Goal: Task Accomplishment & Management: Complete application form

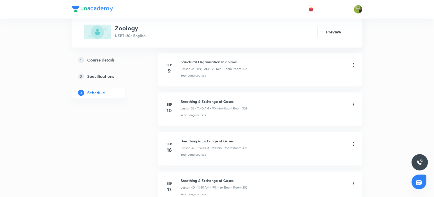
scroll to position [1836, 0]
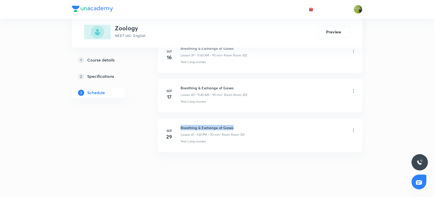
drag, startPoint x: 236, startPoint y: 125, endPoint x: 181, endPoint y: 116, distance: 56.0
copy h6 "Breathing & Exchange of Gases"
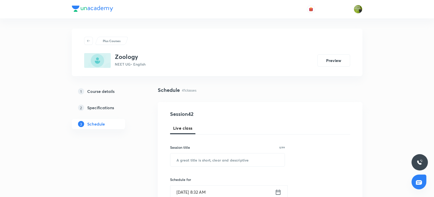
scroll to position [35, 0]
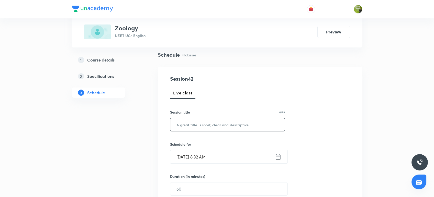
click at [184, 126] on input "text" at bounding box center [227, 124] width 115 height 13
paste input "Breathing & Exchange of Gases"
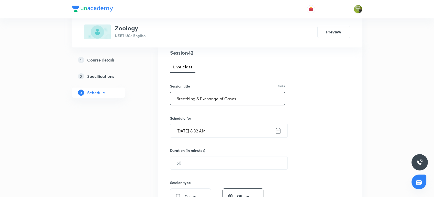
scroll to position [65, 0]
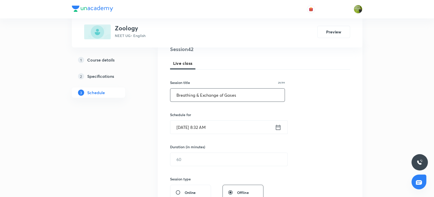
type input "Breathing & Exchange of Gases"
click at [278, 127] on icon at bounding box center [278, 127] width 6 height 7
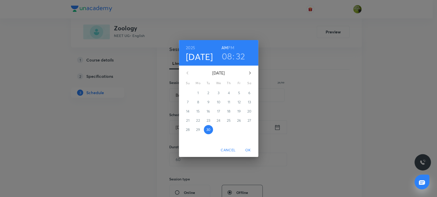
click at [230, 58] on h3 "08" at bounding box center [227, 56] width 10 height 11
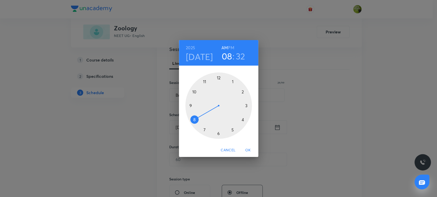
click at [194, 92] on div at bounding box center [218, 106] width 67 height 67
click at [218, 79] on div at bounding box center [218, 106] width 67 height 67
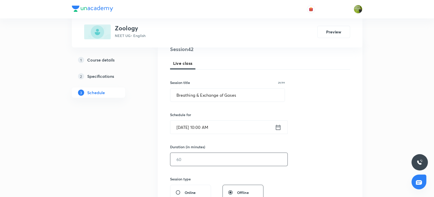
click at [183, 159] on input "text" at bounding box center [228, 159] width 117 height 13
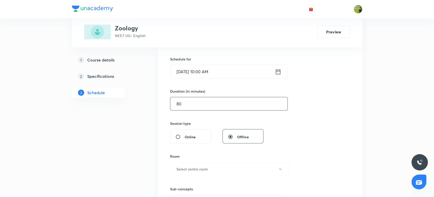
scroll to position [129, 0]
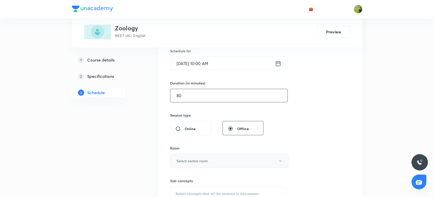
type input "80"
click at [189, 159] on h6 "Select centre room" at bounding box center [192, 161] width 31 height 5
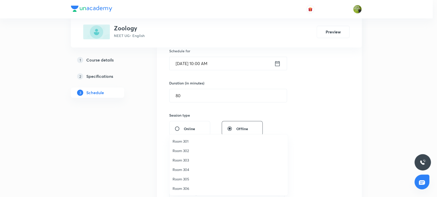
click at [187, 142] on span "Room 301" at bounding box center [228, 141] width 112 height 5
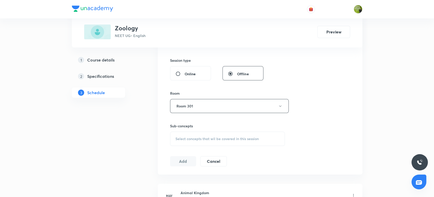
scroll to position [185, 0]
click at [190, 134] on div "Select concepts that wil be covered in this session" at bounding box center [227, 138] width 115 height 14
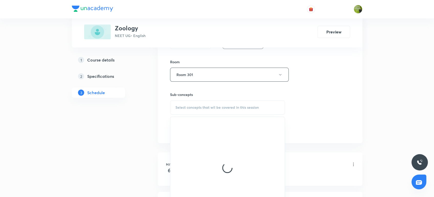
scroll to position [219, 0]
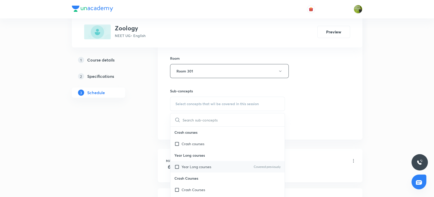
click at [177, 168] on input "checkbox" at bounding box center [177, 166] width 7 height 5
checkbox input "true"
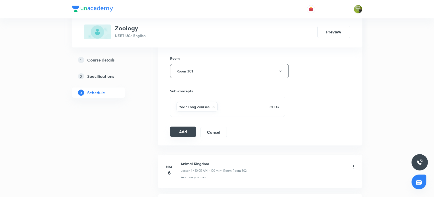
click at [189, 130] on button "Add" at bounding box center [183, 132] width 26 height 10
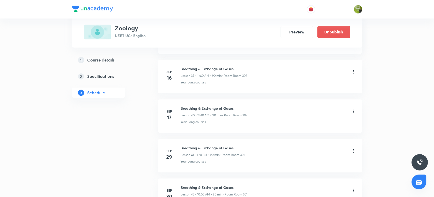
scroll to position [1640, 0]
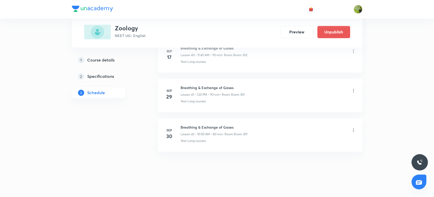
click at [354, 128] on icon at bounding box center [353, 130] width 5 height 5
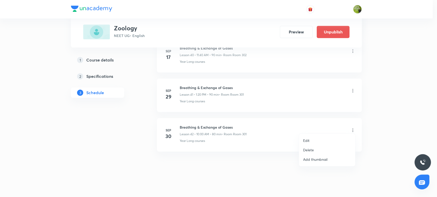
click at [306, 141] on p "Edit" at bounding box center [306, 140] width 6 height 5
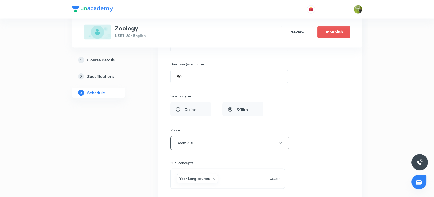
scroll to position [1784, 0]
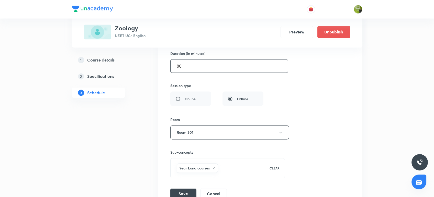
click at [221, 61] on input "80" at bounding box center [229, 66] width 117 height 13
type input "8"
type input "0"
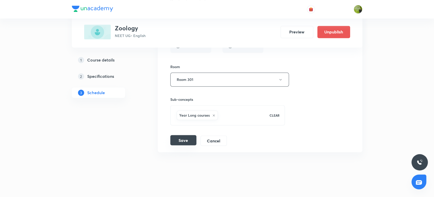
type input "90"
click at [190, 137] on button "Save" at bounding box center [183, 140] width 26 height 10
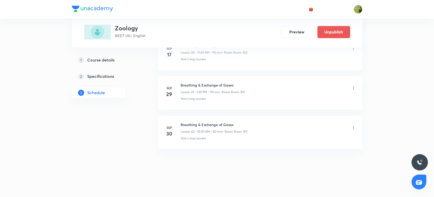
scroll to position [1640, 0]
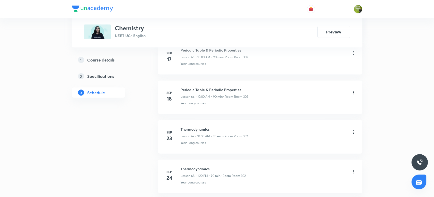
scroll to position [2984, 0]
drag, startPoint x: 209, startPoint y: 124, endPoint x: 179, endPoint y: 115, distance: 31.5
copy h6 "Thermodynamics"
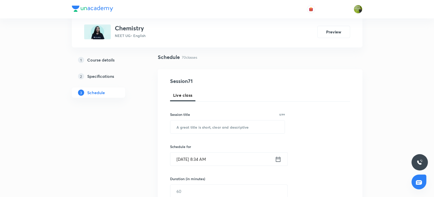
scroll to position [34, 0]
click at [183, 126] on input "text" at bounding box center [227, 126] width 115 height 13
paste input "Thermodynamics"
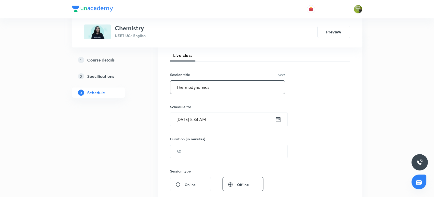
scroll to position [75, 0]
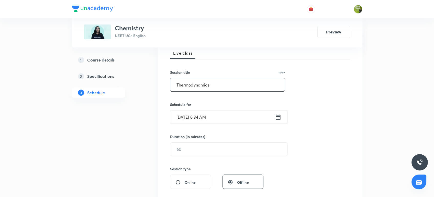
type input "Thermodynamics"
click at [279, 116] on icon at bounding box center [278, 117] width 6 height 7
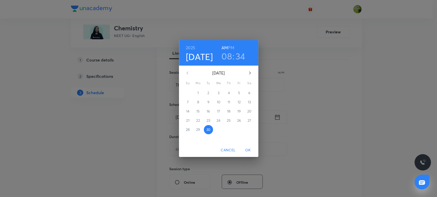
click at [229, 56] on h3 "08" at bounding box center [226, 56] width 10 height 11
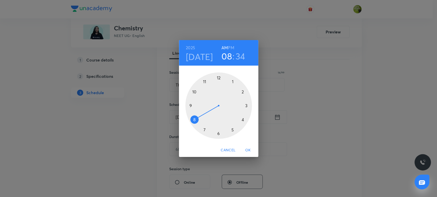
click at [203, 81] on div at bounding box center [218, 106] width 67 height 67
click at [218, 134] on div at bounding box center [218, 106] width 67 height 67
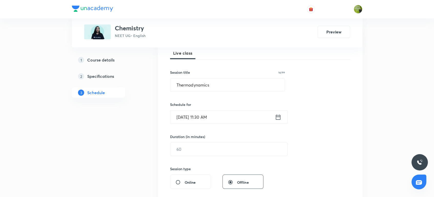
click at [203, 157] on div "Session 71 Live class Session title 14/99 Thermodynamics ​ Schedule for Sep 30,…" at bounding box center [260, 155] width 180 height 240
click at [204, 144] on input "text" at bounding box center [228, 149] width 117 height 13
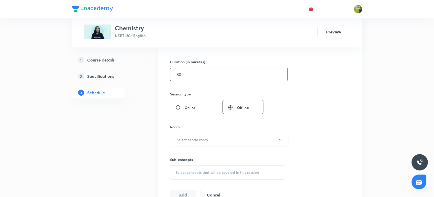
scroll to position [151, 0]
type input "80"
click at [202, 137] on h6 "Select centre room" at bounding box center [192, 139] width 31 height 5
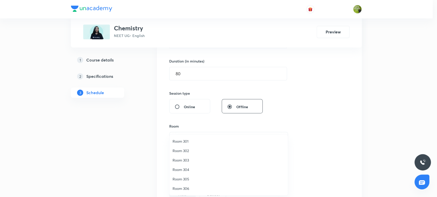
click at [187, 141] on span "Room 301" at bounding box center [228, 141] width 112 height 5
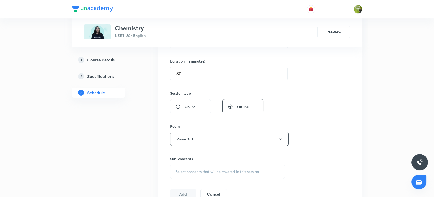
scroll to position [195, 0]
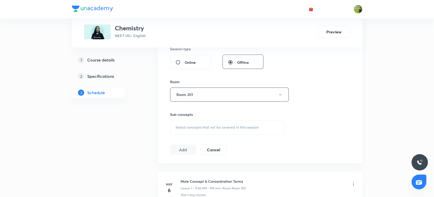
click at [190, 131] on div "Select concepts that wil be covered in this session" at bounding box center [227, 127] width 115 height 14
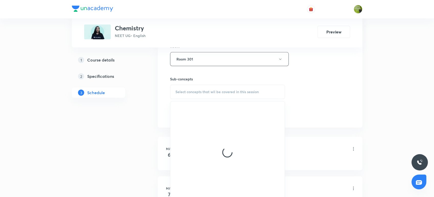
scroll to position [231, 0]
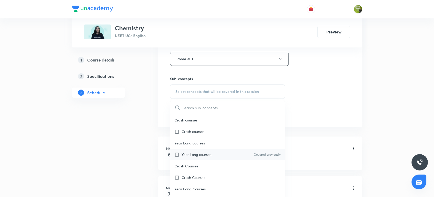
click at [181, 154] on input "checkbox" at bounding box center [177, 154] width 7 height 5
checkbox input "true"
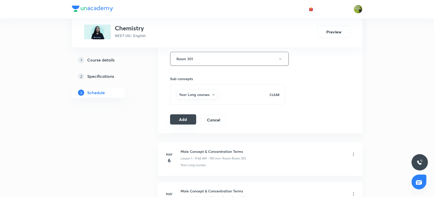
click at [188, 115] on button "Add" at bounding box center [183, 120] width 26 height 10
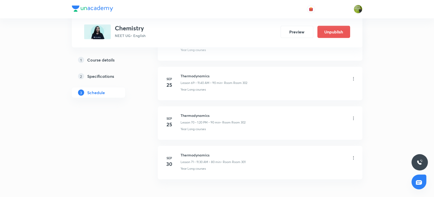
scroll to position [2788, 0]
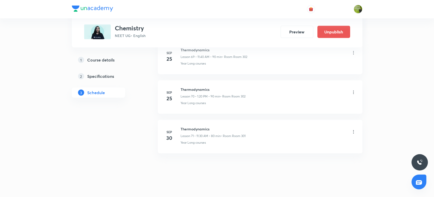
click at [352, 130] on icon at bounding box center [353, 132] width 5 height 5
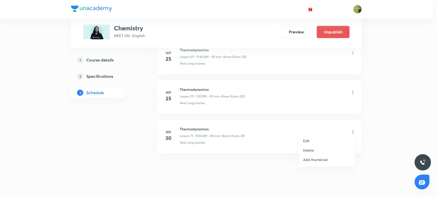
click at [309, 140] on p "Edit" at bounding box center [306, 140] width 6 height 5
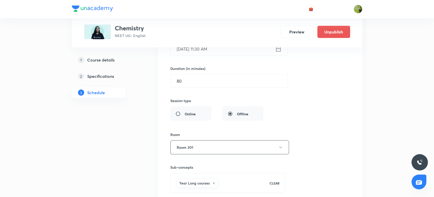
scroll to position [2918, 0]
click at [198, 76] on input "80" at bounding box center [229, 81] width 117 height 13
type input "8"
type input "0"
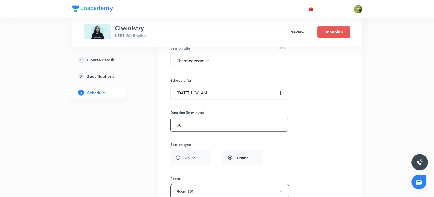
scroll to position [2857, 0]
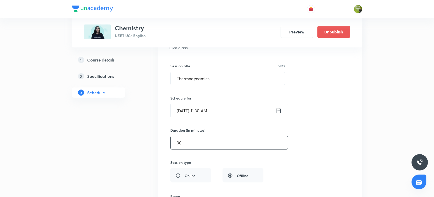
type input "90"
drag, startPoint x: 198, startPoint y: 76, endPoint x: 276, endPoint y: 109, distance: 84.6
click at [276, 109] on div "Session title 14/99 Thermodynamics ​ Schedule for Sep 30, 2025, 11:30 AM ​ Dura…" at bounding box center [260, 164] width 180 height 223
click at [276, 109] on icon at bounding box center [278, 110] width 6 height 7
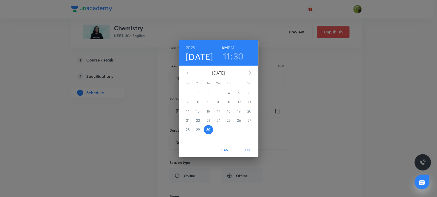
click at [239, 56] on h3 "30" at bounding box center [238, 56] width 10 height 11
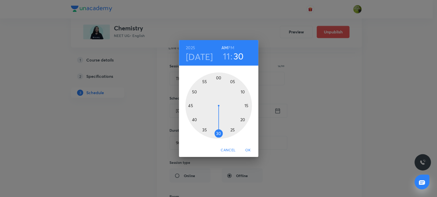
click at [194, 120] on div at bounding box center [218, 106] width 67 height 67
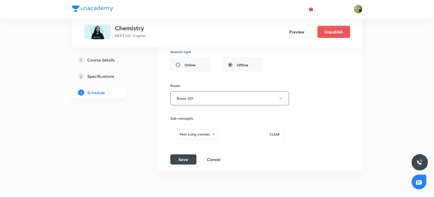
scroll to position [2974, 0]
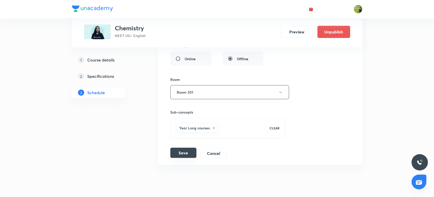
click at [182, 152] on button "Save" at bounding box center [183, 153] width 26 height 10
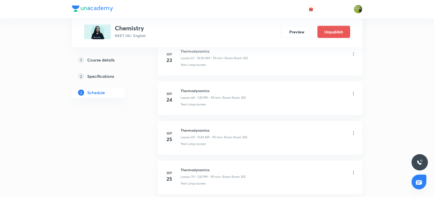
scroll to position [2788, 0]
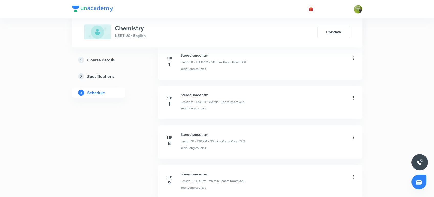
scroll to position [925, 0]
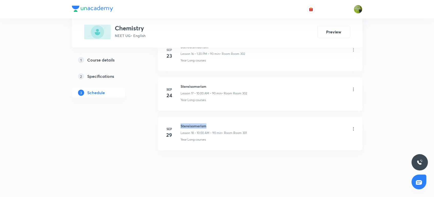
drag, startPoint x: 207, startPoint y: 123, endPoint x: 176, endPoint y: 118, distance: 32.1
click at [176, 118] on li "Sep 29 Stereisomerism Lesson 18 • 10:00 AM • 90 min • Room Room 301 Year Long c…" at bounding box center [260, 134] width 205 height 34
copy h6 "Stereisomerism"
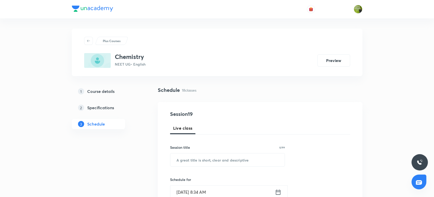
scroll to position [65, 0]
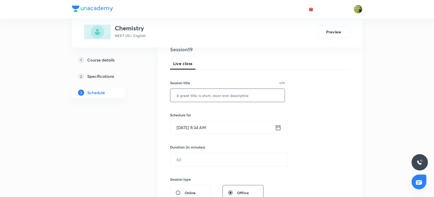
click at [187, 91] on input "text" at bounding box center [227, 95] width 115 height 13
paste input "Stereisomerism"
type input "Stereisomerism"
click at [279, 130] on icon at bounding box center [278, 127] width 6 height 7
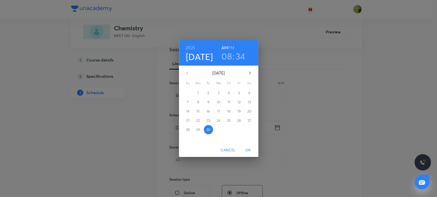
drag, startPoint x: 232, startPoint y: 55, endPoint x: 227, endPoint y: 58, distance: 5.4
click at [227, 58] on div "08 : 34" at bounding box center [233, 56] width 36 height 11
click at [227, 58] on h3 "08" at bounding box center [226, 56] width 10 height 11
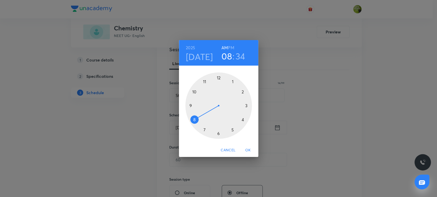
click at [232, 81] on div at bounding box center [218, 106] width 67 height 67
click at [232, 46] on h6 "PM" at bounding box center [231, 47] width 6 height 7
click at [243, 119] on div at bounding box center [218, 106] width 67 height 67
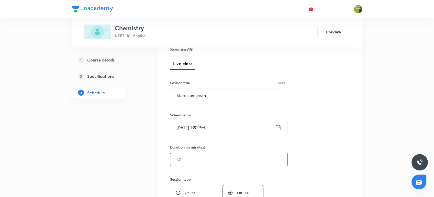
click at [207, 166] on input "text" at bounding box center [228, 159] width 117 height 13
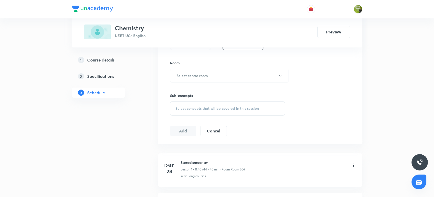
scroll to position [215, 0]
type input "90"
click at [214, 75] on button "Select centre room" at bounding box center [229, 76] width 119 height 14
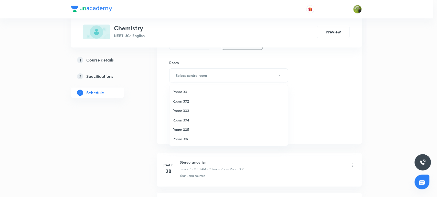
click at [189, 94] on span "Room 301" at bounding box center [228, 91] width 112 height 5
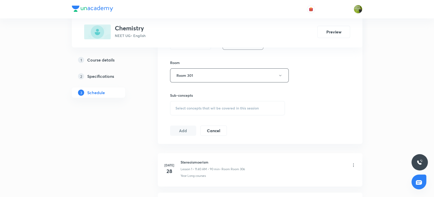
click at [188, 107] on span "Select concepts that wil be covered in this session" at bounding box center [216, 108] width 83 height 4
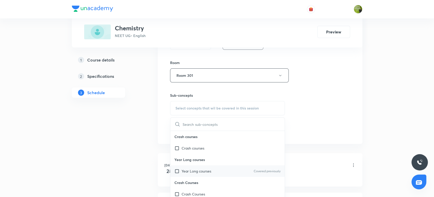
click at [176, 169] on input "checkbox" at bounding box center [177, 171] width 7 height 5
checkbox input "true"
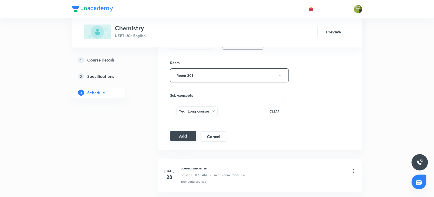
click at [187, 135] on button "Add" at bounding box center [183, 136] width 26 height 10
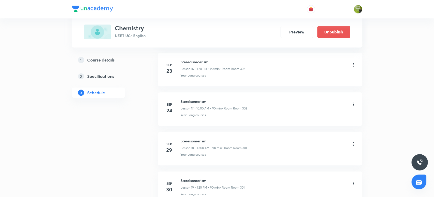
scroll to position [730, 0]
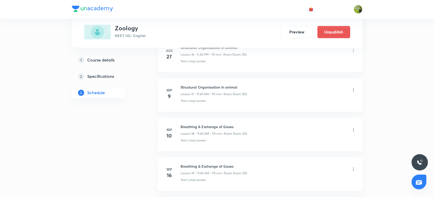
scroll to position [1875, 0]
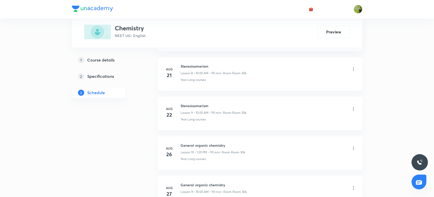
scroll to position [727, 0]
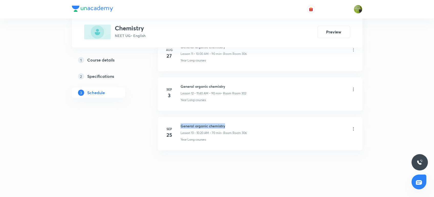
drag, startPoint x: 225, startPoint y: 124, endPoint x: 178, endPoint y: 114, distance: 48.3
copy h6 "General organic chemistry"
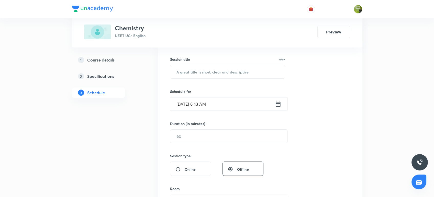
scroll to position [93, 0]
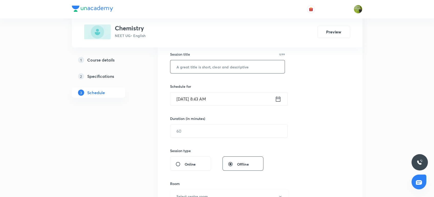
click at [189, 67] on input "text" at bounding box center [227, 66] width 115 height 13
paste input "General organic chemistry"
type input "General organic chemistry"
click at [278, 98] on icon at bounding box center [278, 99] width 6 height 7
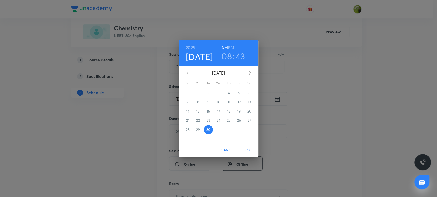
click at [228, 61] on h3 "08" at bounding box center [226, 56] width 10 height 11
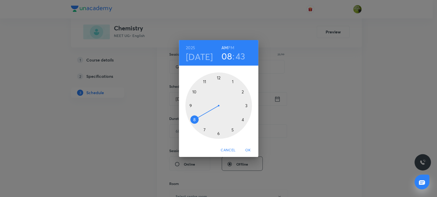
click at [195, 92] on div at bounding box center [218, 106] width 67 height 67
click at [218, 77] on div at bounding box center [218, 106] width 67 height 67
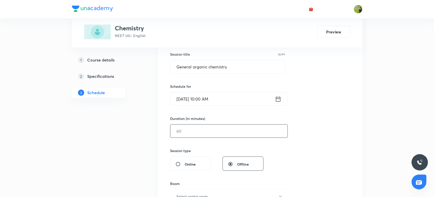
click at [197, 133] on input "text" at bounding box center [228, 131] width 117 height 13
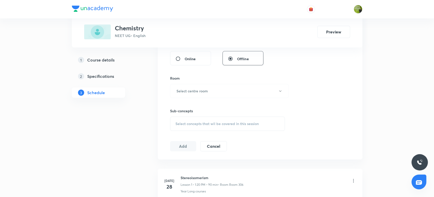
scroll to position [200, 0]
type input "90"
click at [215, 91] on button "Select centre room" at bounding box center [229, 91] width 119 height 14
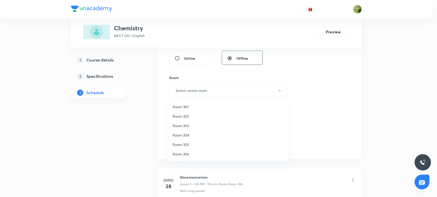
click at [188, 120] on li "Room 302" at bounding box center [228, 116] width 118 height 9
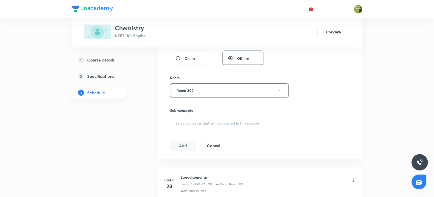
click at [191, 124] on span "Select concepts that wil be covered in this session" at bounding box center [216, 124] width 83 height 4
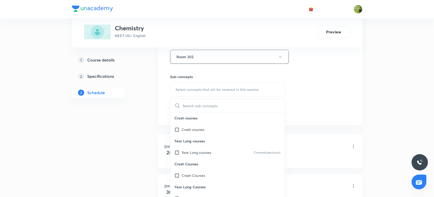
scroll to position [234, 0]
click at [178, 151] on input "checkbox" at bounding box center [177, 152] width 7 height 5
checkbox input "true"
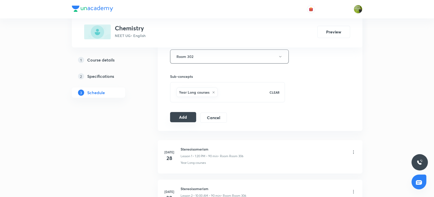
click at [186, 121] on button "Add" at bounding box center [183, 117] width 26 height 10
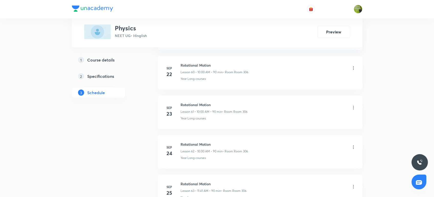
scroll to position [2786, 0]
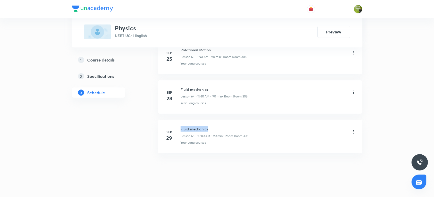
drag, startPoint x: 212, startPoint y: 123, endPoint x: 178, endPoint y: 122, distance: 33.5
click at [178, 127] on div "[DATE] Fluid mechanics Lesson 65 • 10:00 AM • 90 min • Room Room 306 Year Long …" at bounding box center [260, 136] width 192 height 19
copy h6 "Fluid mechanics"
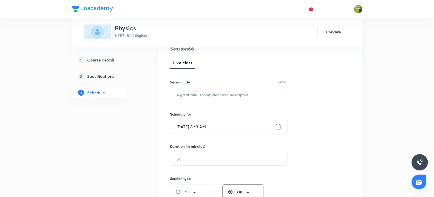
scroll to position [66, 0]
click at [191, 93] on input "text" at bounding box center [227, 94] width 115 height 13
paste input "Fluid mechanics"
type input "Fluid mechanics"
click at [278, 123] on icon at bounding box center [278, 126] width 6 height 7
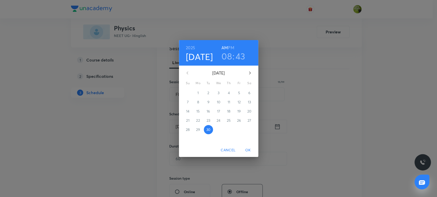
click at [227, 54] on h3 "08" at bounding box center [226, 56] width 10 height 11
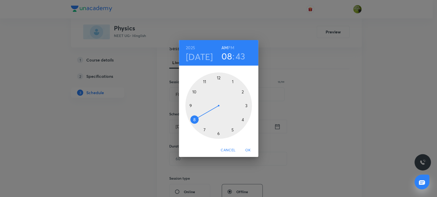
click at [204, 82] on div at bounding box center [218, 106] width 67 height 67
click at [195, 119] on div at bounding box center [218, 106] width 67 height 67
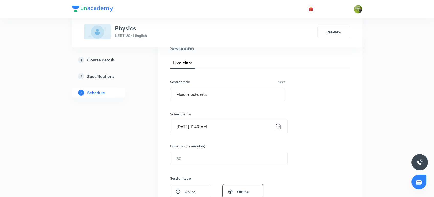
scroll to position [104, 0]
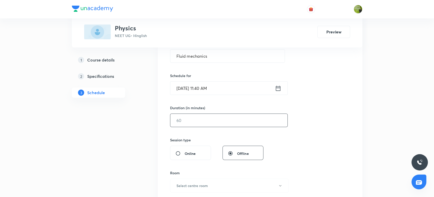
click at [195, 119] on input "text" at bounding box center [228, 120] width 117 height 13
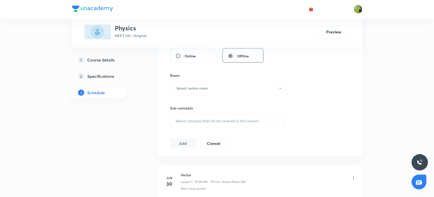
scroll to position [202, 0]
type input "90"
click at [195, 88] on h6 "Select centre room" at bounding box center [192, 87] width 31 height 5
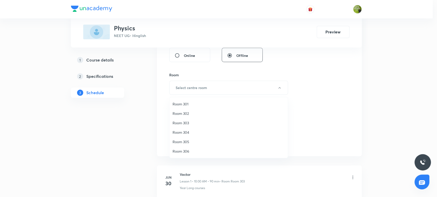
click at [195, 109] on li "Room 302" at bounding box center [228, 113] width 118 height 9
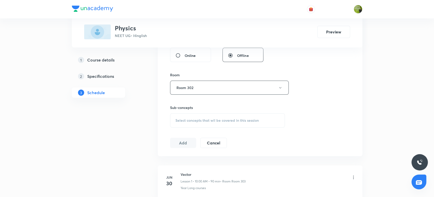
click at [194, 119] on span "Select concepts that wil be covered in this session" at bounding box center [216, 121] width 83 height 4
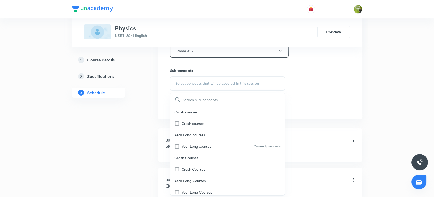
scroll to position [240, 0]
click at [186, 142] on div "Year Long courses Covered previously" at bounding box center [227, 146] width 115 height 12
checkbox input "true"
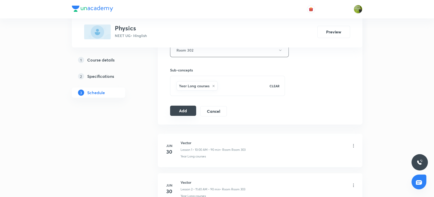
click at [190, 109] on button "Add" at bounding box center [183, 111] width 26 height 10
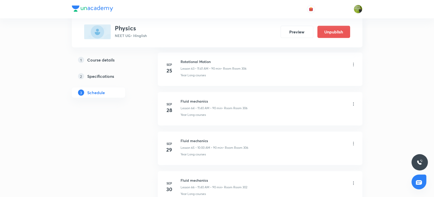
scroll to position [2591, 0]
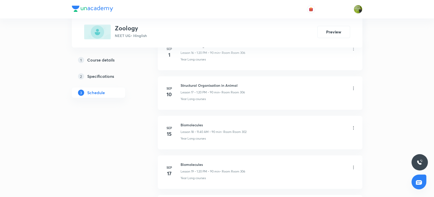
scroll to position [1004, 0]
drag, startPoint x: 207, startPoint y: 124, endPoint x: 178, endPoint y: 120, distance: 28.9
click at [178, 120] on li "[DATE] Biomolecules Lesson 20 • 11:40 AM • 90 min • Room Room 306 Year Long cou…" at bounding box center [260, 134] width 205 height 34
copy h6 "Biomolecules"
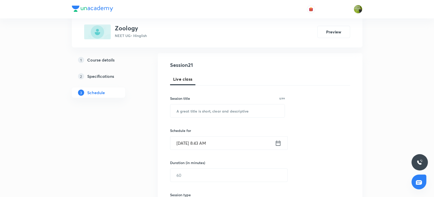
scroll to position [51, 0]
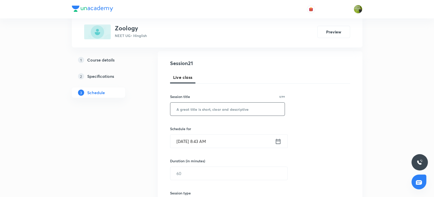
click at [178, 109] on input "text" at bounding box center [227, 109] width 115 height 13
paste input "Biomolecules"
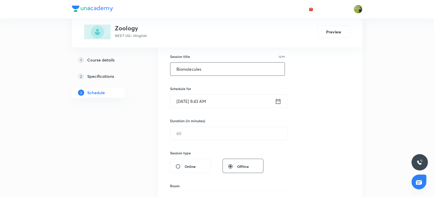
scroll to position [92, 0]
type input "Biomolecules"
click at [279, 103] on icon at bounding box center [278, 100] width 5 height 5
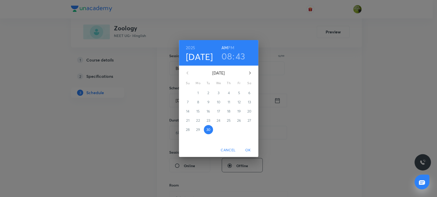
click at [229, 57] on h3 "08" at bounding box center [226, 56] width 10 height 11
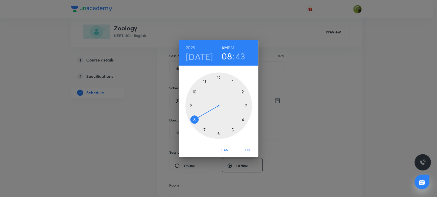
click at [231, 82] on div at bounding box center [218, 106] width 67 height 67
click at [230, 48] on h6 "PM" at bounding box center [231, 47] width 6 height 7
click at [241, 120] on div at bounding box center [218, 106] width 67 height 67
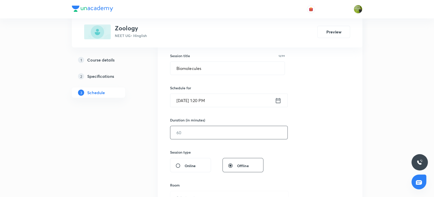
click at [204, 133] on input "text" at bounding box center [228, 132] width 117 height 13
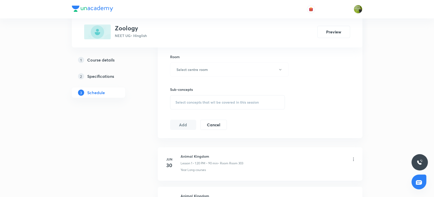
scroll to position [223, 0]
type input "90"
click at [207, 69] on h6 "Select centre room" at bounding box center [192, 66] width 31 height 5
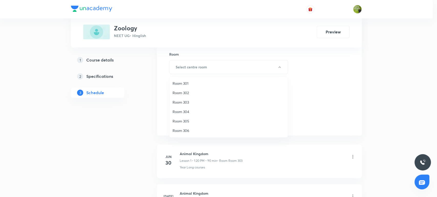
click at [190, 93] on span "Room 302" at bounding box center [228, 92] width 112 height 5
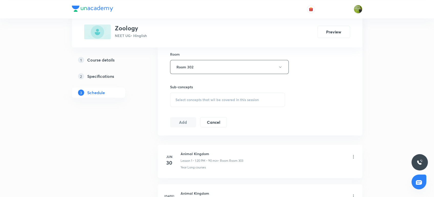
click at [192, 98] on span "Select concepts that wil be covered in this session" at bounding box center [216, 100] width 83 height 4
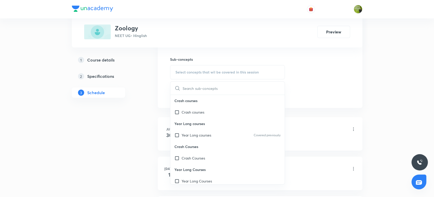
scroll to position [253, 0]
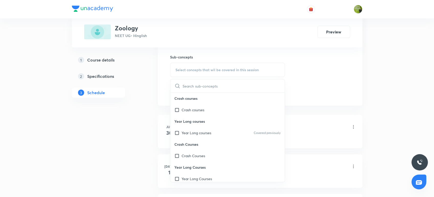
click at [186, 139] on p "Crash Courses" at bounding box center [227, 145] width 115 height 12
click at [180, 134] on input "checkbox" at bounding box center [177, 132] width 7 height 5
checkbox input "true"
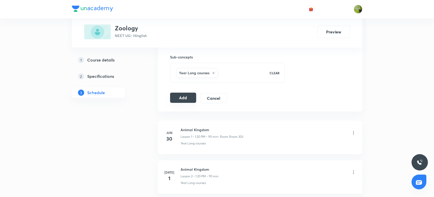
click at [182, 100] on button "Add" at bounding box center [183, 98] width 26 height 10
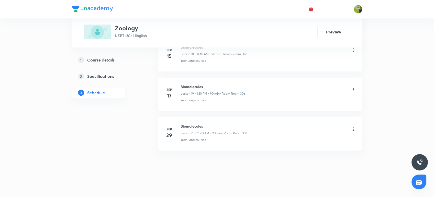
scroll to position [769, 0]
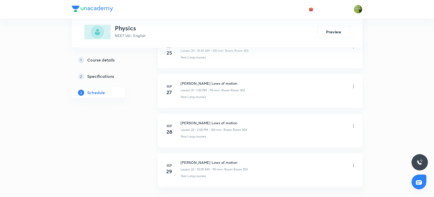
scroll to position [1123, 0]
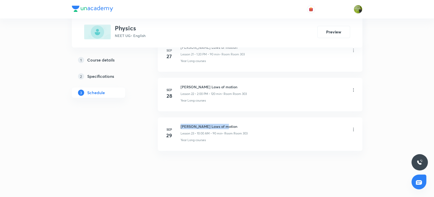
drag, startPoint x: 227, startPoint y: 124, endPoint x: 179, endPoint y: 123, distance: 48.1
click at [179, 124] on div "[DATE] [PERSON_NAME] Laws of motion Lesson 23 • 10:00 AM • 90 min • Room Room 3…" at bounding box center [260, 133] width 192 height 19
copy h6 "[PERSON_NAME] Laws of motion"
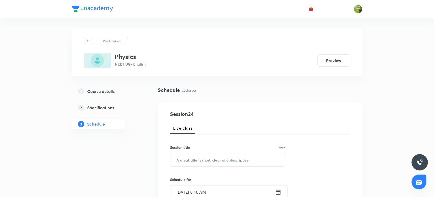
scroll to position [35, 0]
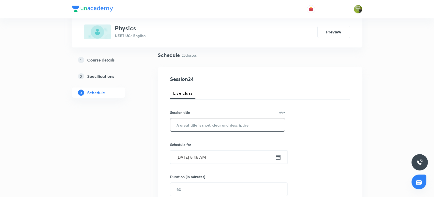
click at [179, 123] on input "text" at bounding box center [227, 125] width 115 height 13
paste input "[PERSON_NAME] Laws of motion"
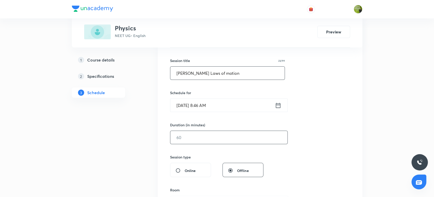
scroll to position [86, 0]
type input "[PERSON_NAME] Laws of motion"
click at [276, 103] on icon at bounding box center [278, 106] width 6 height 7
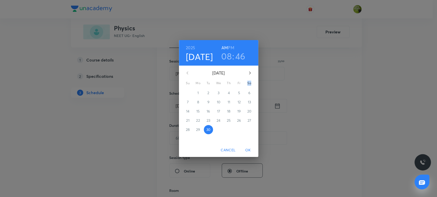
click at [276, 103] on div "2025 Sep 30 08 : 46 AM PM September 2025 Su Mo Tu We Th Fr Sa 31 1 2 3 4 5 6 7 …" at bounding box center [218, 98] width 437 height 197
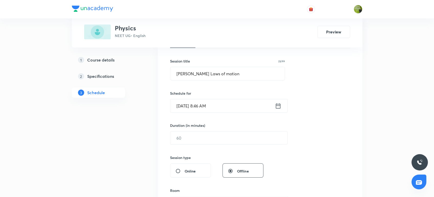
click at [276, 103] on icon at bounding box center [278, 106] width 6 height 7
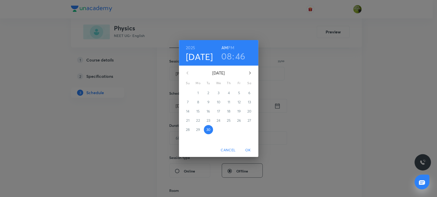
click at [229, 57] on h3 "08" at bounding box center [226, 56] width 10 height 11
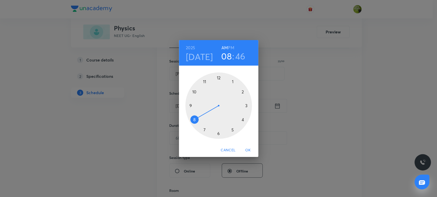
click at [193, 92] on div at bounding box center [218, 106] width 67 height 67
click at [219, 79] on div at bounding box center [218, 106] width 67 height 67
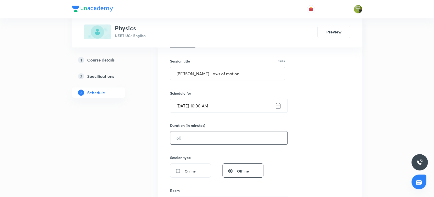
click at [197, 138] on input "text" at bounding box center [228, 138] width 117 height 13
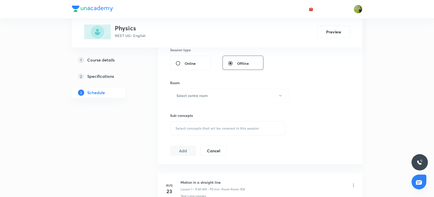
scroll to position [205, 0]
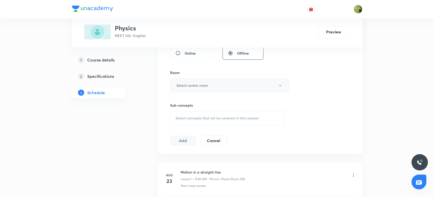
type input "90"
click at [203, 84] on h6 "Select centre room" at bounding box center [192, 85] width 31 height 5
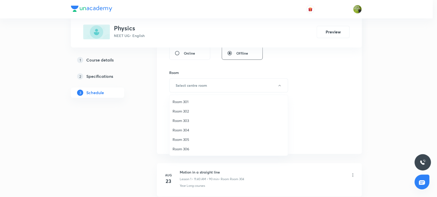
click at [187, 121] on span "Room 303" at bounding box center [228, 120] width 112 height 5
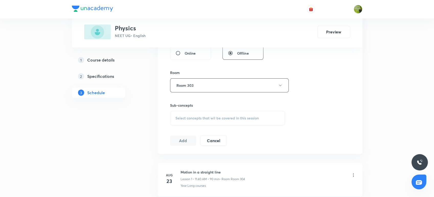
click at [190, 117] on span "Select concepts that wil be covered in this session" at bounding box center [216, 118] width 83 height 4
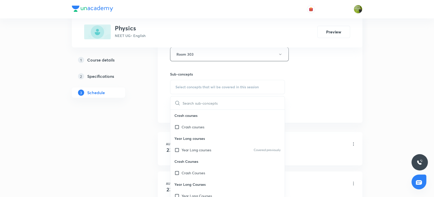
scroll to position [236, 0]
click at [176, 151] on input "checkbox" at bounding box center [177, 149] width 7 height 5
checkbox input "true"
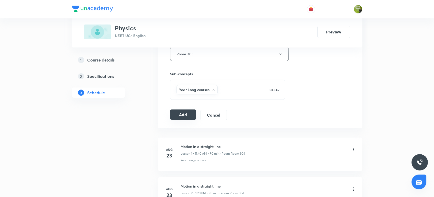
click at [184, 119] on button "Add" at bounding box center [183, 115] width 26 height 10
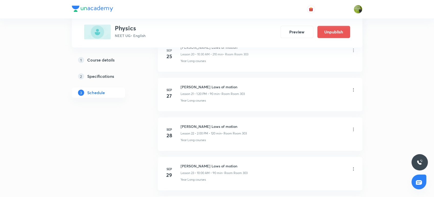
scroll to position [928, 0]
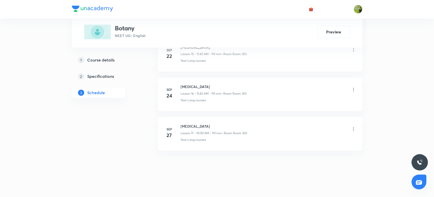
scroll to position [885, 0]
click at [199, 125] on h6 "[MEDICAL_DATA]" at bounding box center [214, 126] width 67 height 5
drag, startPoint x: 199, startPoint y: 125, endPoint x: 185, endPoint y: 118, distance: 15.4
click at [185, 118] on li "Sep 27 Protista Lesson 17 • 10:00 AM • 90 min • Room Room 303 Year Long courses" at bounding box center [260, 135] width 205 height 34
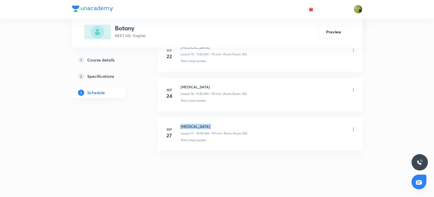
copy h6 "Protista"
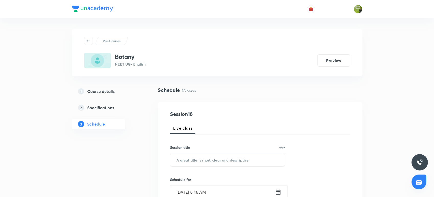
scroll to position [52, 0]
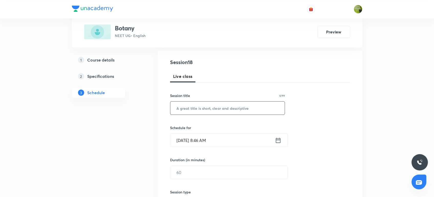
click at [183, 106] on input "text" at bounding box center [227, 108] width 115 height 13
paste input "Protista"
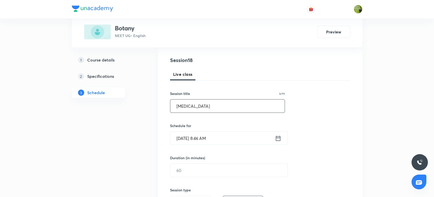
scroll to position [54, 0]
type input "Protista"
click at [282, 137] on div "Sep 30, 2025, 8:46 AM ​" at bounding box center [229, 138] width 118 height 14
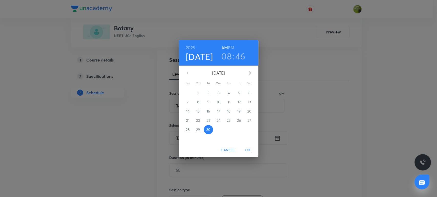
click at [225, 56] on h3 "08" at bounding box center [226, 56] width 10 height 11
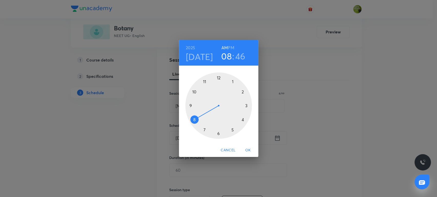
click at [205, 81] on div at bounding box center [218, 106] width 67 height 67
click at [193, 119] on div at bounding box center [218, 106] width 67 height 67
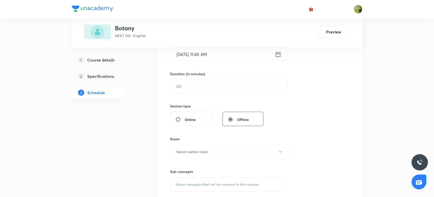
scroll to position [138, 0]
click at [192, 83] on input "text" at bounding box center [228, 86] width 117 height 13
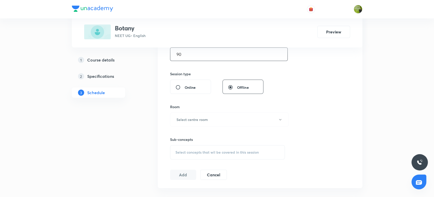
scroll to position [173, 0]
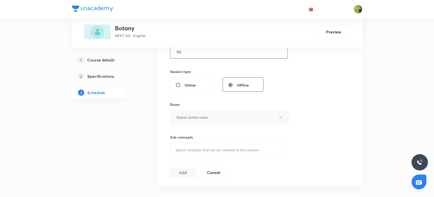
type input "90"
click at [189, 119] on h6 "Select centre room" at bounding box center [192, 117] width 31 height 5
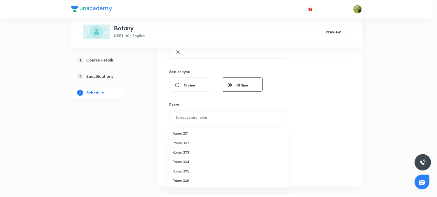
click at [188, 150] on span "Room 303" at bounding box center [228, 152] width 112 height 5
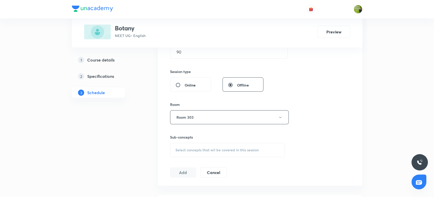
click at [189, 148] on span "Select concepts that wil be covered in this session" at bounding box center [216, 150] width 83 height 4
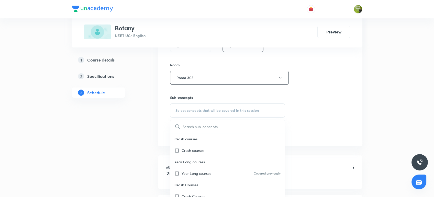
scroll to position [225, 0]
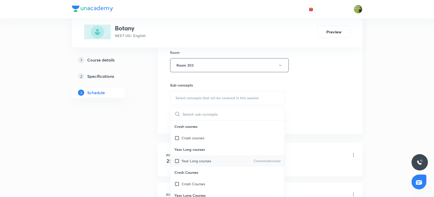
click at [177, 164] on div "Year Long courses Covered previously" at bounding box center [227, 162] width 115 height 12
checkbox input "true"
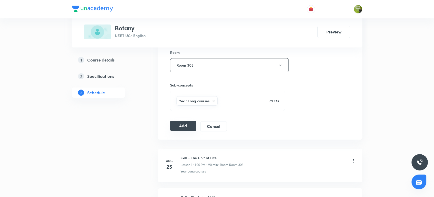
click at [181, 127] on button "Add" at bounding box center [183, 126] width 26 height 10
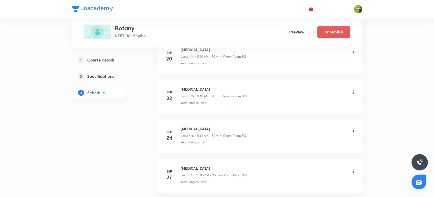
scroll to position [690, 0]
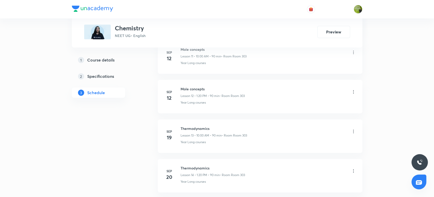
scroll to position [885, 0]
drag, startPoint x: 215, startPoint y: 124, endPoint x: 178, endPoint y: 123, distance: 37.1
click at [178, 124] on div "[DATE] Thermodynamics Lesson 17 • 11:40 AM • 90 min • Room Room 303 Year Long c…" at bounding box center [260, 133] width 192 height 19
copy h6 "Thermodynamics"
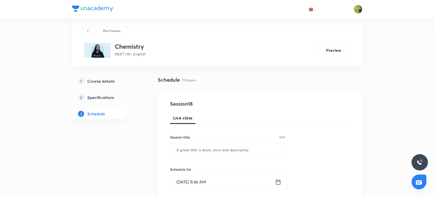
scroll to position [24, 0]
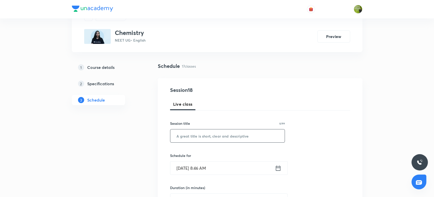
click at [183, 138] on input "text" at bounding box center [227, 136] width 115 height 13
paste input "Thermodynamics"
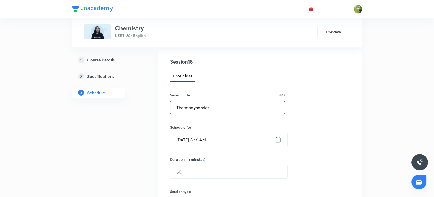
scroll to position [54, 0]
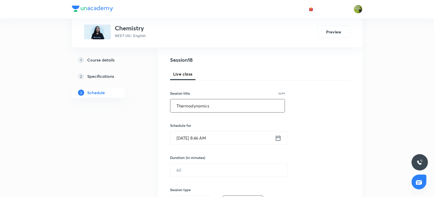
type input "Thermodynamics"
click at [278, 137] on icon at bounding box center [278, 138] width 6 height 7
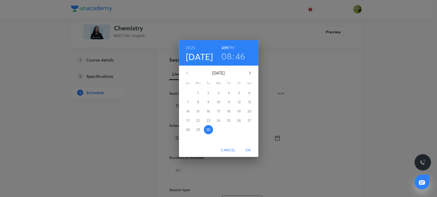
click at [231, 60] on h3 "08" at bounding box center [226, 56] width 10 height 11
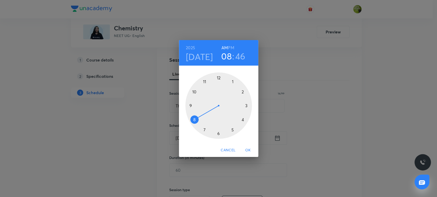
click at [231, 47] on h6 "PM" at bounding box center [231, 47] width 6 height 7
click at [232, 81] on div at bounding box center [218, 106] width 67 height 67
click at [242, 120] on div at bounding box center [218, 106] width 67 height 67
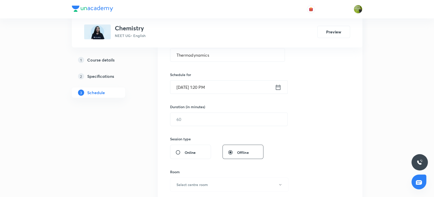
scroll to position [107, 0]
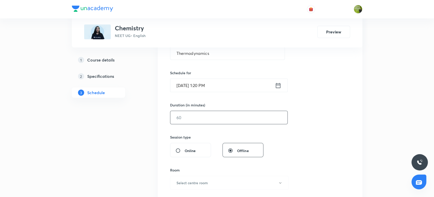
click at [193, 118] on input "text" at bounding box center [228, 117] width 117 height 13
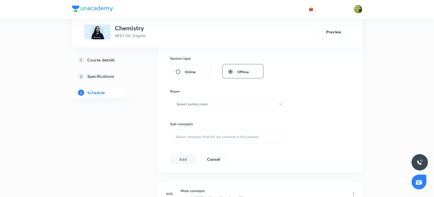
scroll to position [186, 0]
type input "90"
click at [195, 105] on h6 "Select centre room" at bounding box center [192, 103] width 31 height 5
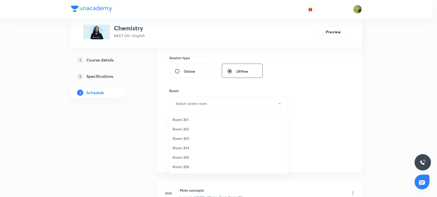
click at [183, 139] on span "Room 303" at bounding box center [228, 138] width 112 height 5
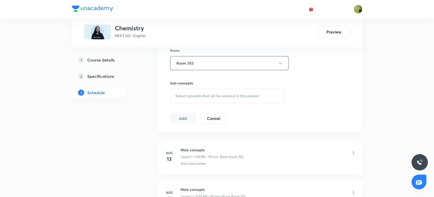
scroll to position [227, 0]
click at [196, 95] on span "Select concepts that wil be covered in this session" at bounding box center [216, 96] width 83 height 4
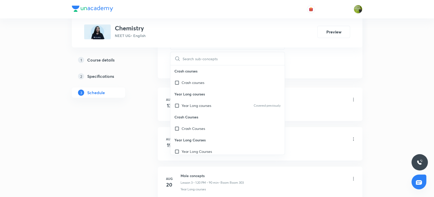
scroll to position [286, 0]
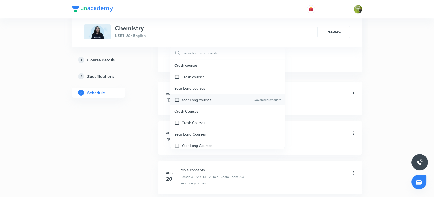
click at [179, 96] on div "Year Long courses Covered previously" at bounding box center [227, 100] width 115 height 12
checkbox input "true"
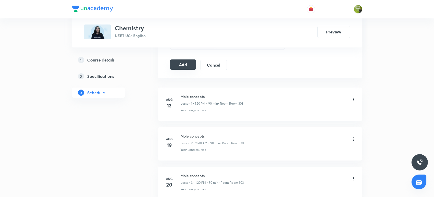
click at [180, 68] on button "Add" at bounding box center [183, 65] width 26 height 10
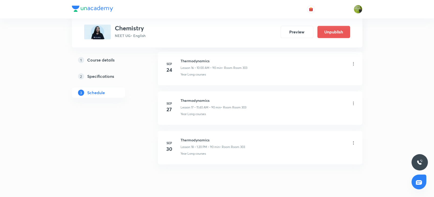
scroll to position [690, 0]
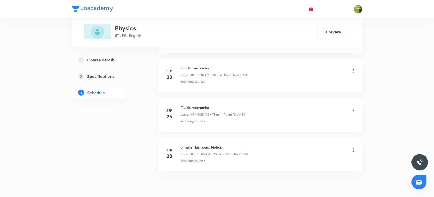
scroll to position [3696, 0]
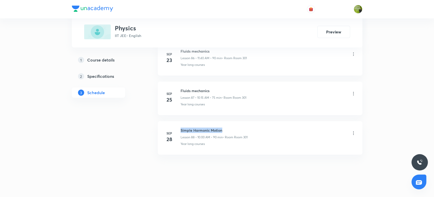
drag, startPoint x: 223, startPoint y: 126, endPoint x: 181, endPoint y: 119, distance: 42.3
click at [181, 122] on li "[DATE] Simple Harmonic Motion Lesson 88 • 10:00 AM • 90 min • Room Room 301 Yea…" at bounding box center [260, 139] width 205 height 34
copy h6 "Simple Harmonic Motion"
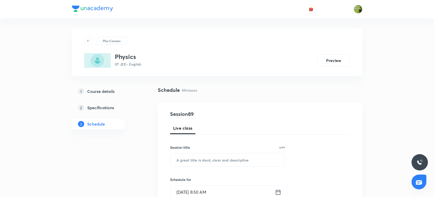
scroll to position [81, 0]
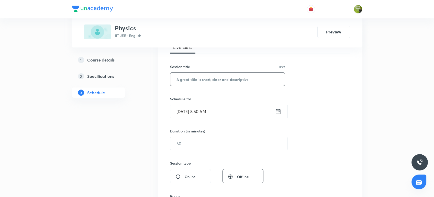
click at [180, 80] on input "text" at bounding box center [227, 79] width 115 height 13
paste input "Simple Harmonic Motion"
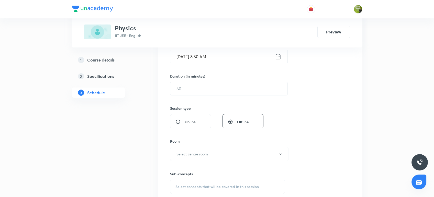
scroll to position [139, 0]
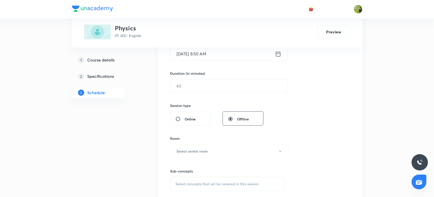
type input "Simple Harmonic Motion"
click at [282, 53] on div "[DATE] 8:50 AM ​" at bounding box center [229, 54] width 118 height 14
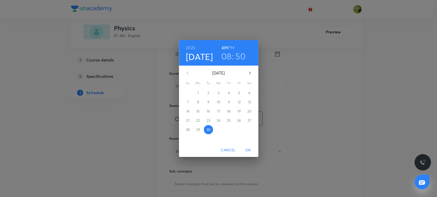
click at [230, 55] on h3 "08" at bounding box center [226, 56] width 10 height 11
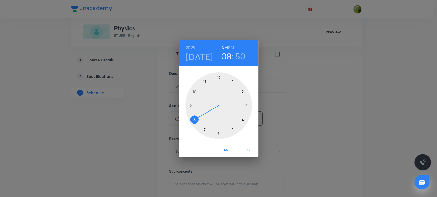
click at [195, 92] on div at bounding box center [218, 106] width 67 height 67
click at [219, 76] on div at bounding box center [218, 106] width 67 height 67
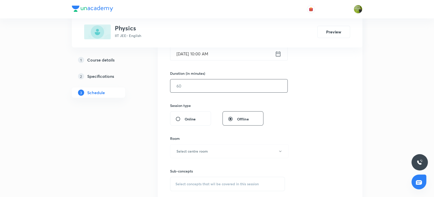
click at [193, 86] on input "text" at bounding box center [228, 86] width 117 height 13
type input "90"
click at [208, 149] on button "Select centre room" at bounding box center [229, 152] width 119 height 14
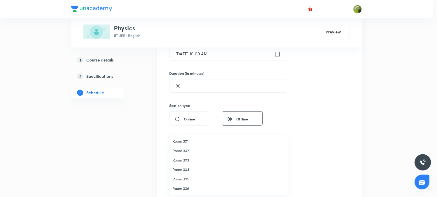
click at [196, 169] on span "Room 304" at bounding box center [228, 169] width 112 height 5
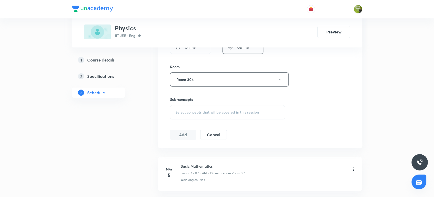
scroll to position [218, 0]
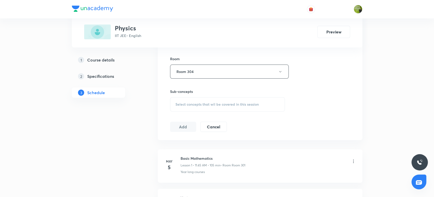
click at [189, 106] on span "Select concepts that wil be covered in this session" at bounding box center [216, 105] width 83 height 4
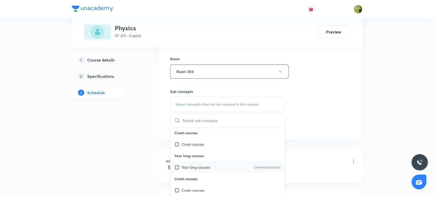
click at [187, 171] on div "Year long courses Covered previously" at bounding box center [227, 168] width 115 height 12
checkbox input "true"
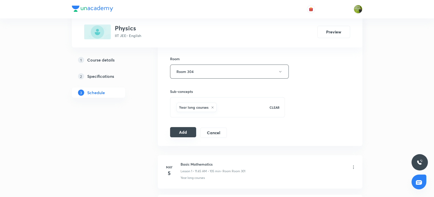
click at [175, 130] on button "Add" at bounding box center [183, 132] width 26 height 10
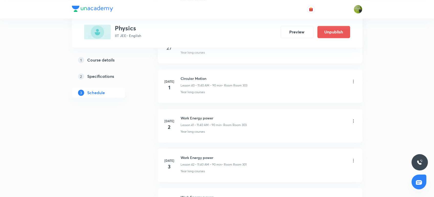
scroll to position [1610, 0]
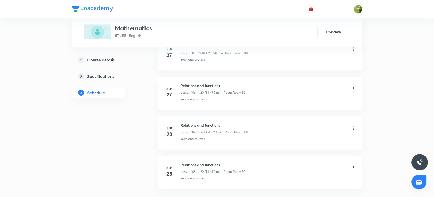
scroll to position [4488, 0]
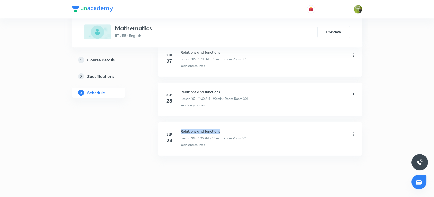
drag, startPoint x: 223, startPoint y: 124, endPoint x: 180, endPoint y: 118, distance: 43.2
click at [180, 123] on li "[DATE] Relations and functions Lesson 108 • 1:20 PM • 90 min • Room Room 301 Ye…" at bounding box center [260, 140] width 205 height 34
copy h6 "Relations and functions"
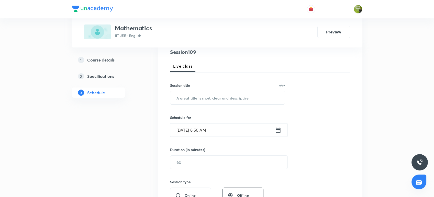
scroll to position [62, 0]
click at [186, 98] on input "text" at bounding box center [227, 97] width 115 height 13
paste input "Relations and functions"
type input "Relations and functions"
click at [280, 130] on icon at bounding box center [278, 129] width 5 height 5
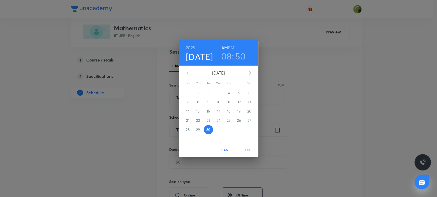
click at [232, 47] on h6 "PM" at bounding box center [231, 47] width 6 height 7
click at [228, 58] on h3 "08" at bounding box center [226, 56] width 10 height 11
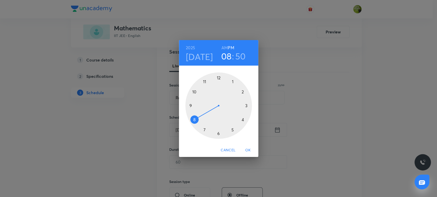
click at [231, 82] on div at bounding box center [218, 106] width 67 height 67
click at [241, 119] on div at bounding box center [218, 106] width 67 height 67
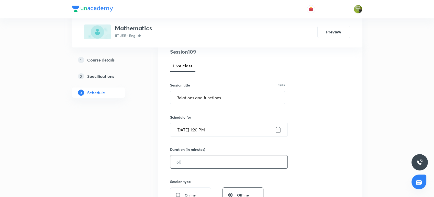
click at [196, 167] on input "text" at bounding box center [228, 162] width 117 height 13
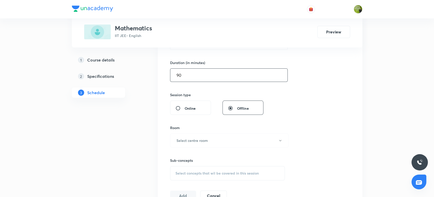
scroll to position [155, 0]
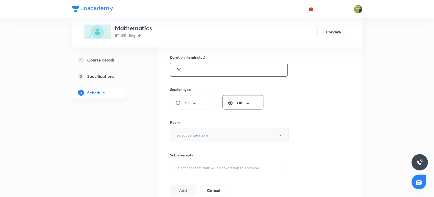
type input "90"
click at [185, 137] on h6 "Select centre room" at bounding box center [192, 135] width 31 height 5
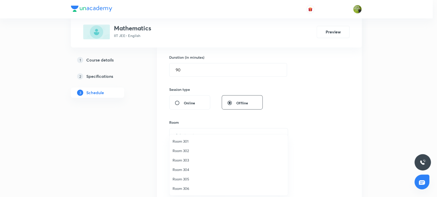
click at [180, 167] on span "Room 304" at bounding box center [228, 169] width 112 height 5
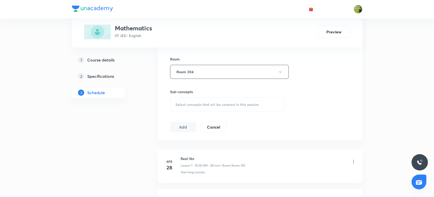
scroll to position [218, 0]
click at [205, 107] on div "Select concepts that wil be covered in this session" at bounding box center [227, 104] width 115 height 14
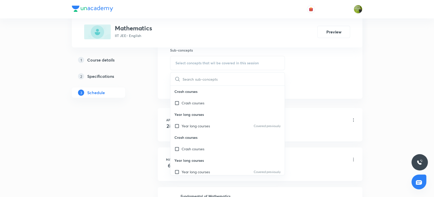
scroll to position [265, 0]
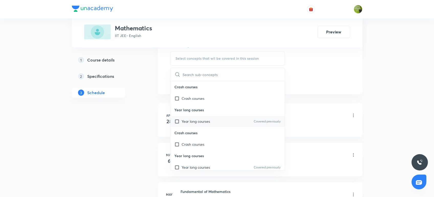
click at [176, 122] on input "checkbox" at bounding box center [177, 121] width 7 height 5
checkbox input "true"
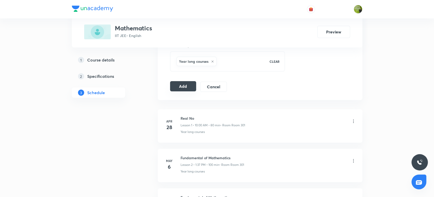
click at [177, 83] on button "Add" at bounding box center [183, 86] width 26 height 10
